Goal: Task Accomplishment & Management: Use online tool/utility

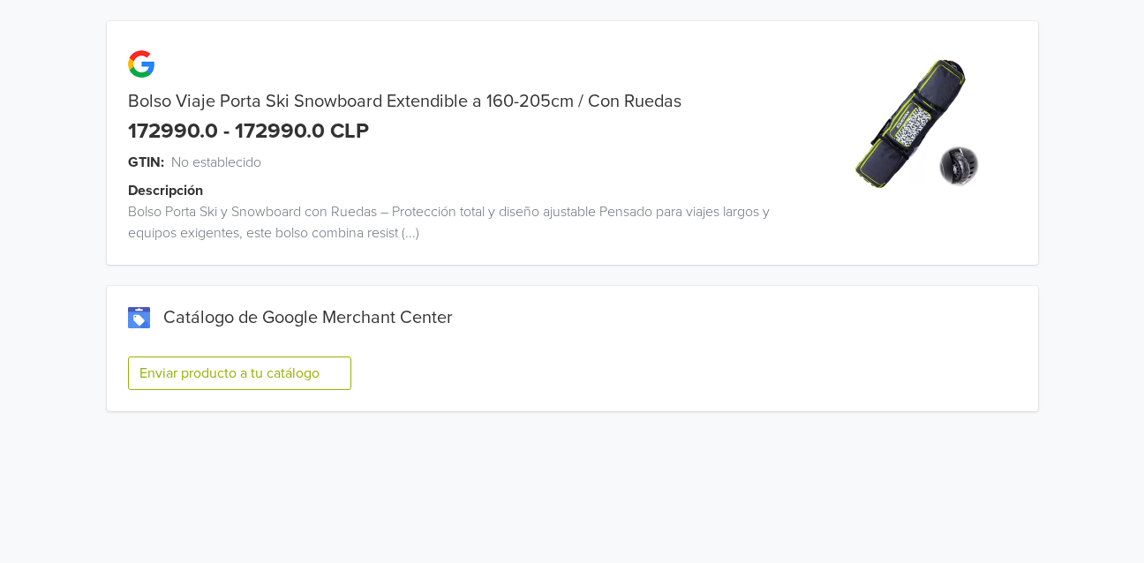
click at [271, 365] on button "Enviar producto a tu catálogo" at bounding box center [239, 374] width 223 height 34
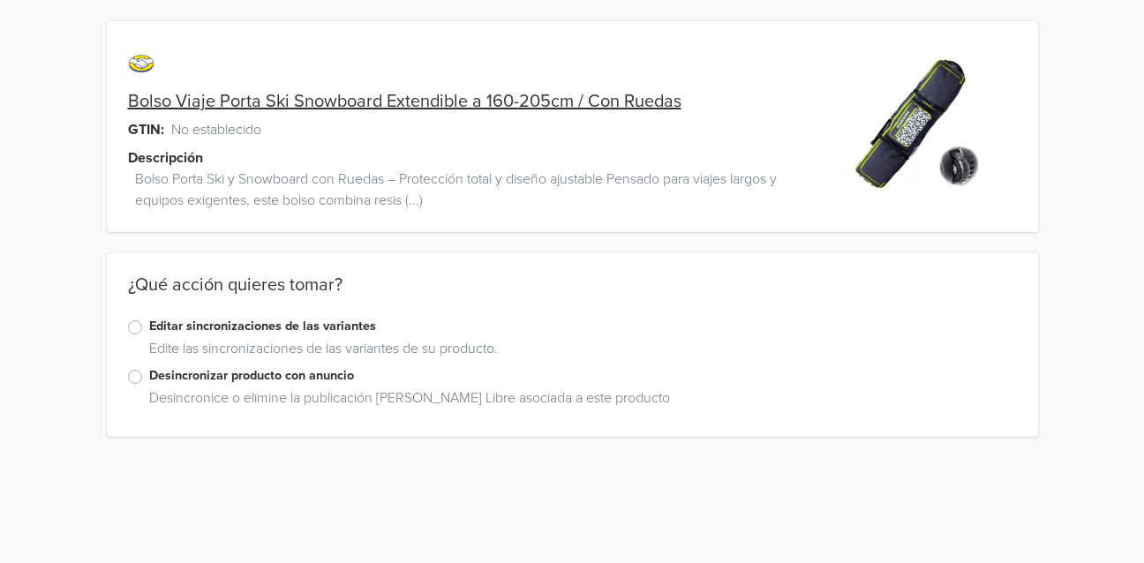
click at [356, 327] on label "Editar sincronizaciones de las variantes" at bounding box center [583, 326] width 868 height 19
click at [0, 0] on input "Editar sincronizaciones de las variantes" at bounding box center [0, 0] width 0 height 0
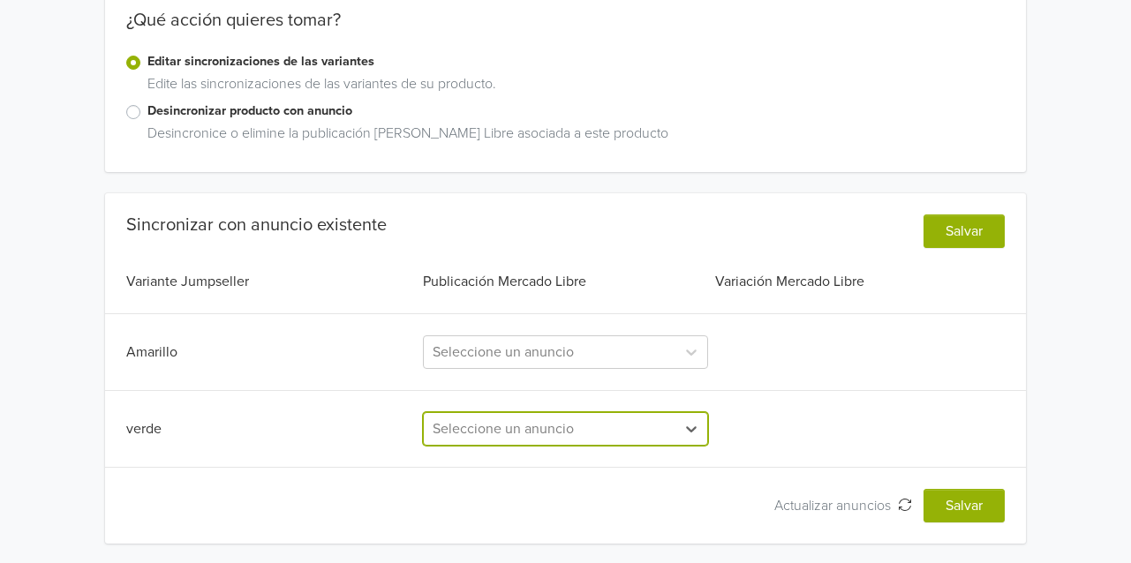
scroll to position [418, 0]
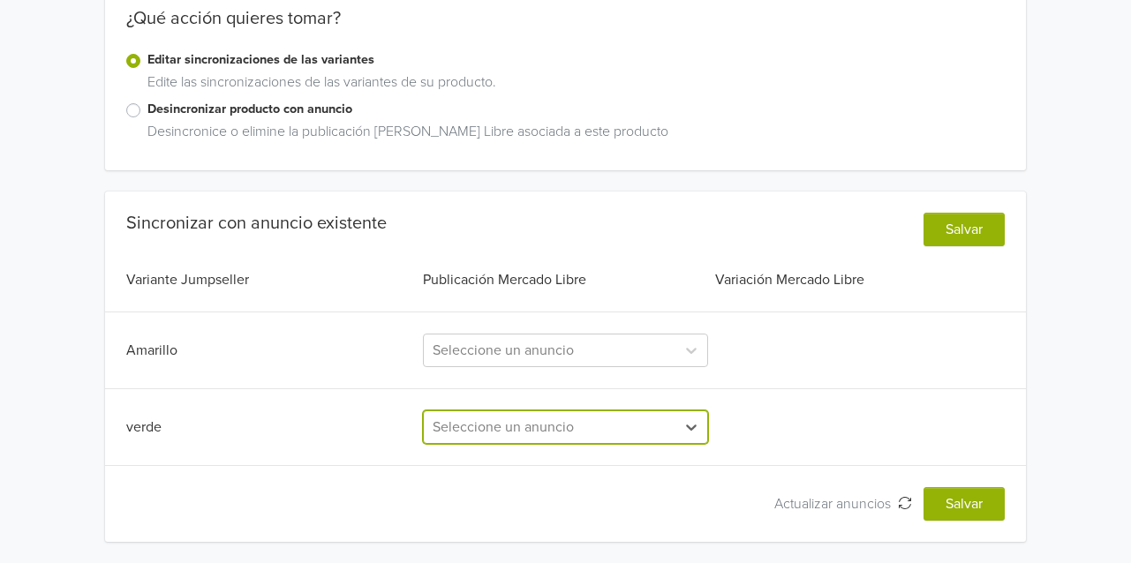
click at [660, 432] on div "option , selected. Select is focused ,type to refine list, press Down to open t…" at bounding box center [566, 427] width 286 height 34
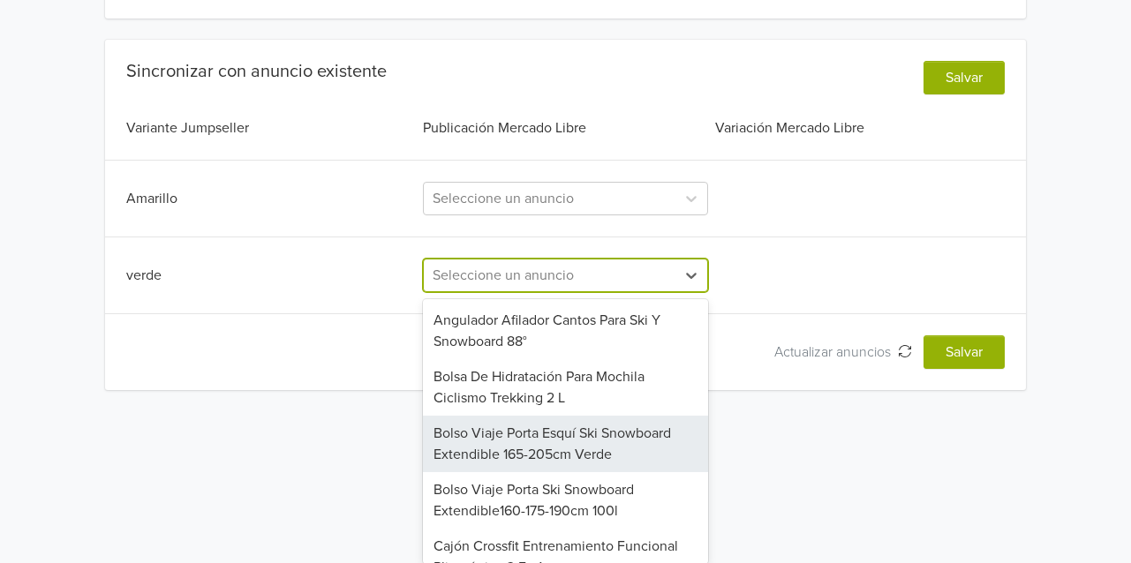
click at [618, 447] on div "Bolso Viaje Porta Esquí Ski Snowboard Extendible 165-205cm Verde" at bounding box center [566, 444] width 286 height 56
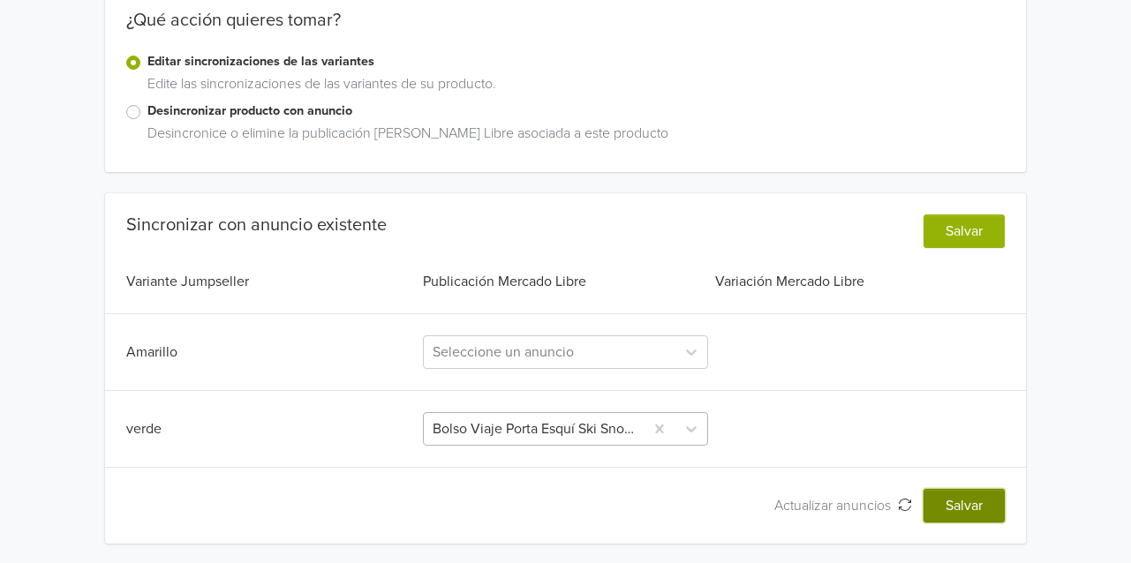
click at [963, 511] on button "Salvar" at bounding box center [963, 506] width 81 height 34
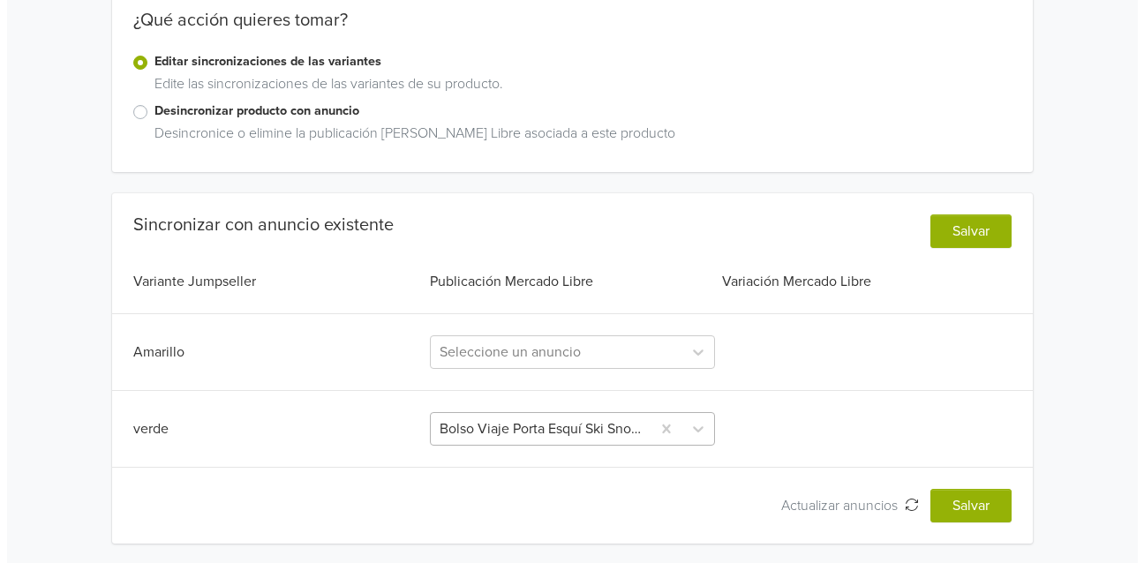
scroll to position [0, 0]
